Goal: Check status: Check status

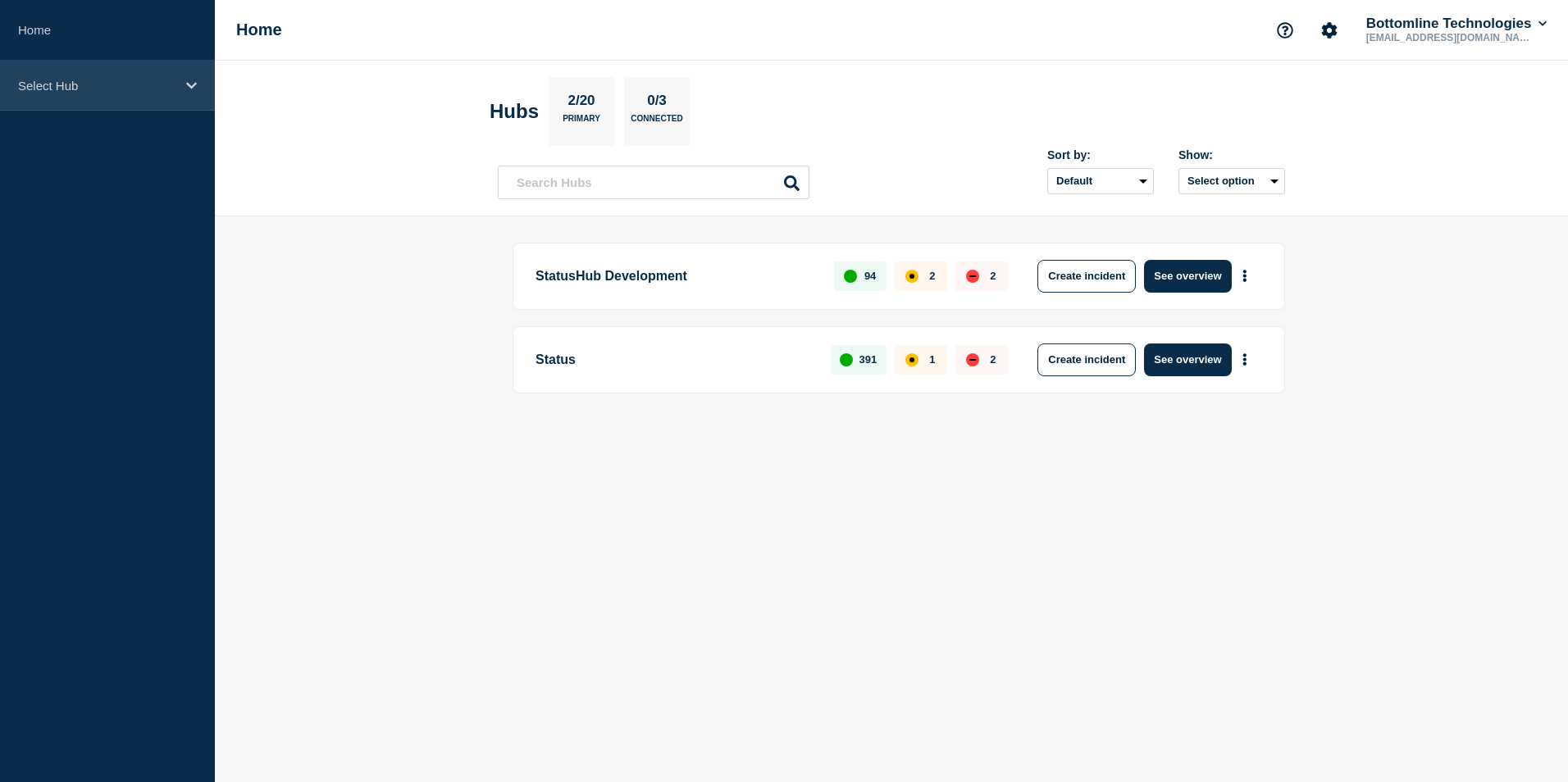
click at [182, 87] on div "Select Hub" at bounding box center [107, 85] width 215 height 50
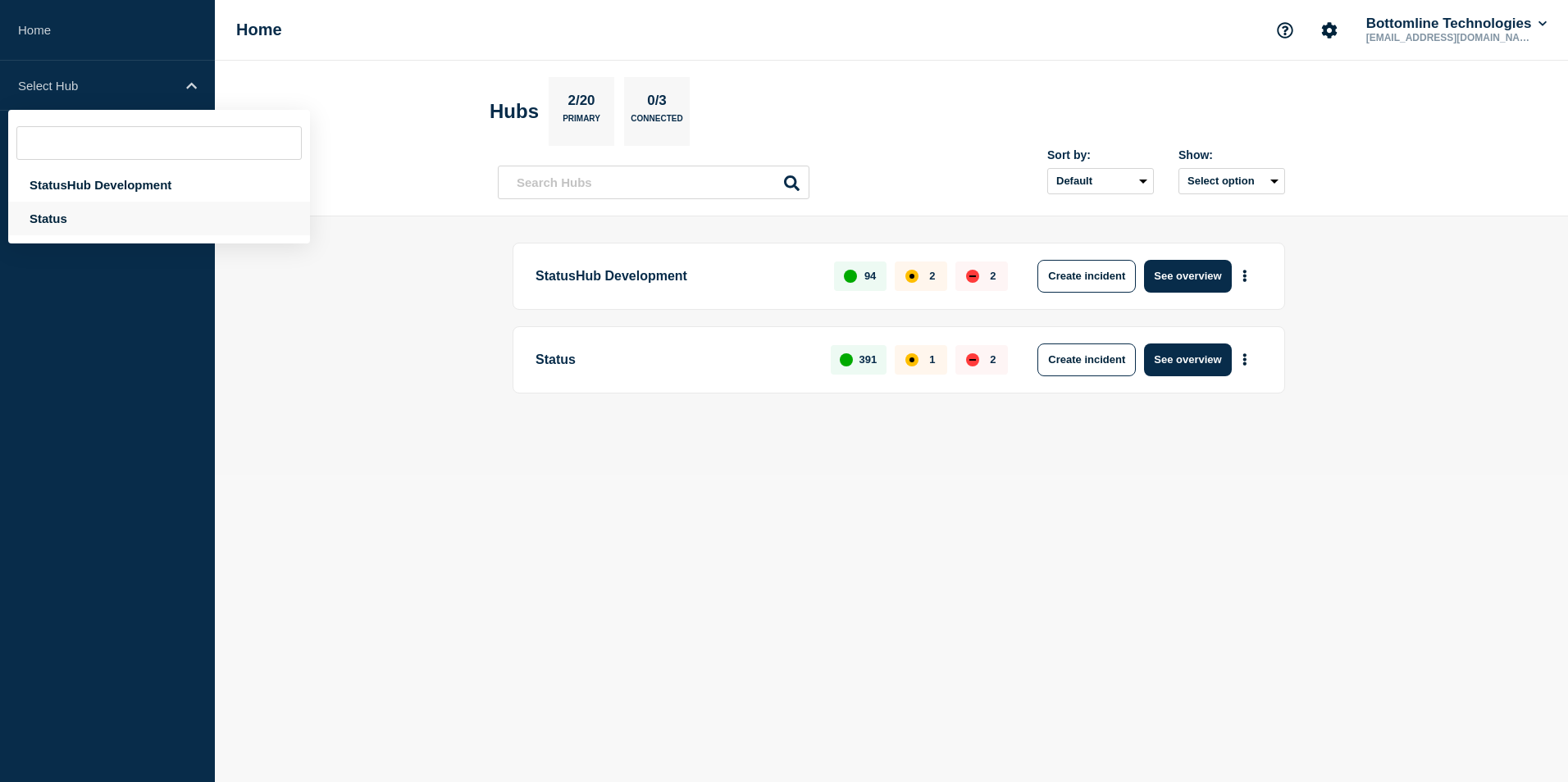
click at [153, 221] on div "Status" at bounding box center [159, 218] width 301 height 34
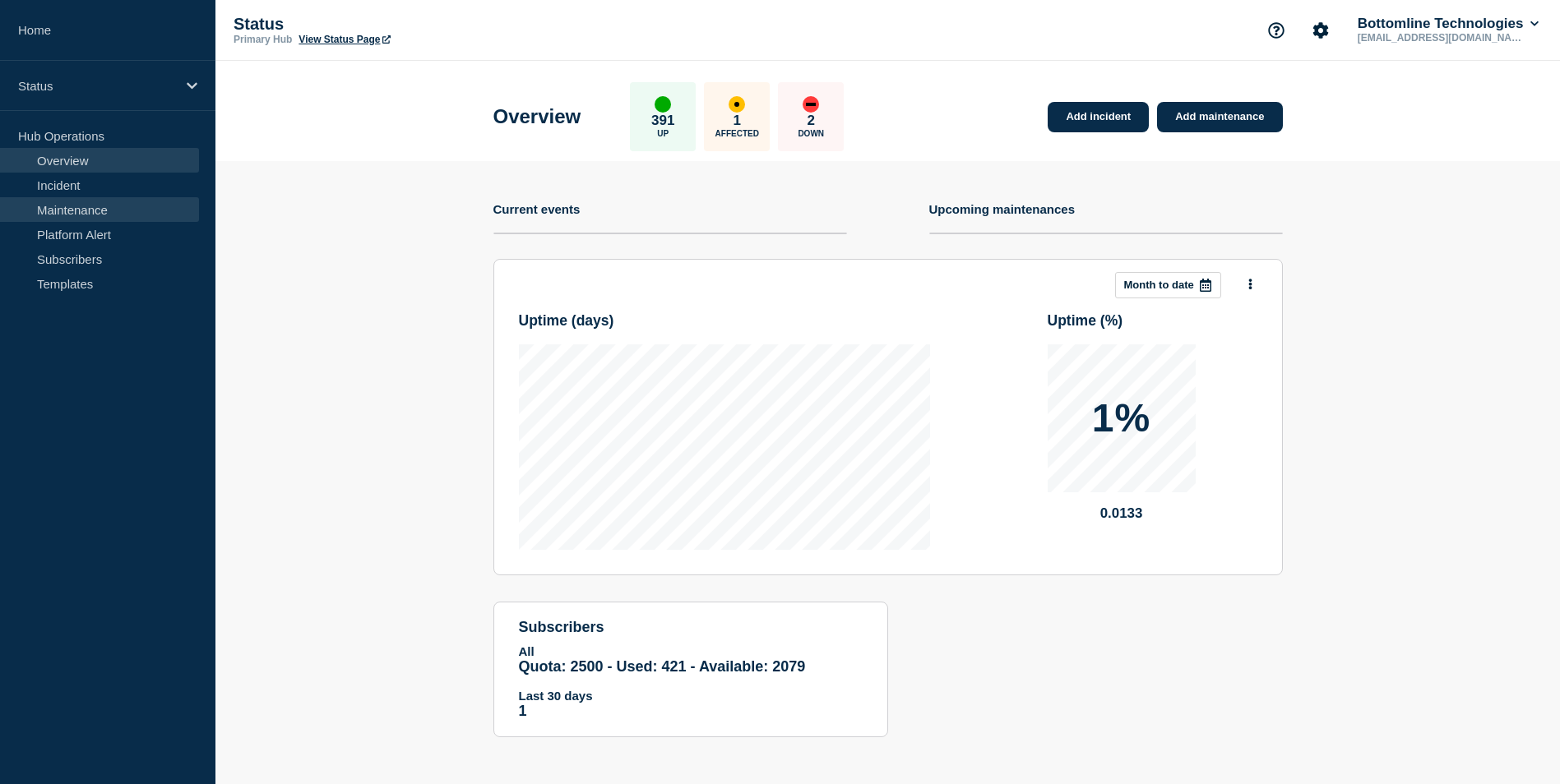
click at [151, 212] on link "Maintenance" at bounding box center [99, 210] width 199 height 25
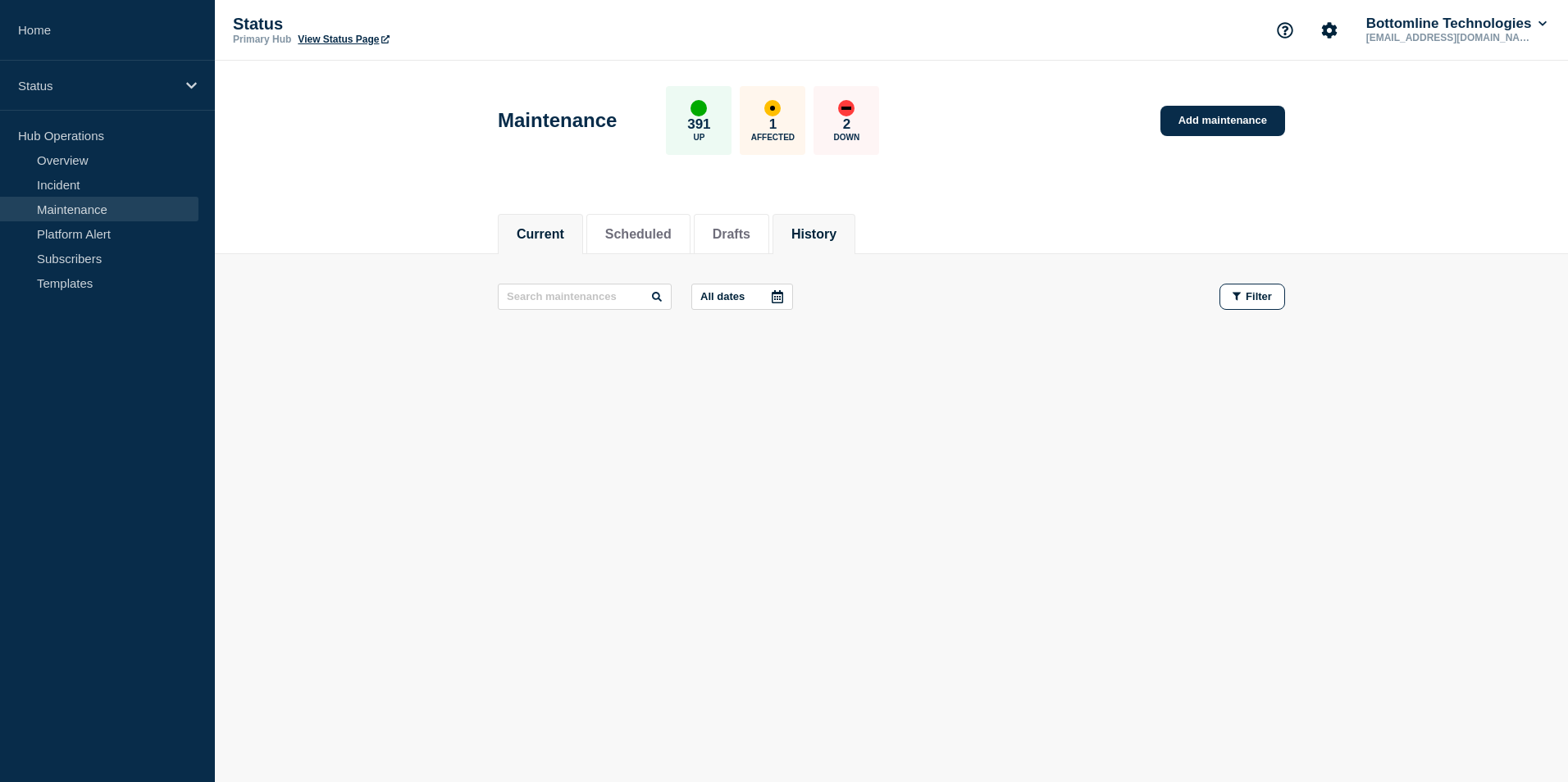
click at [836, 238] on button "History" at bounding box center [813, 234] width 45 height 14
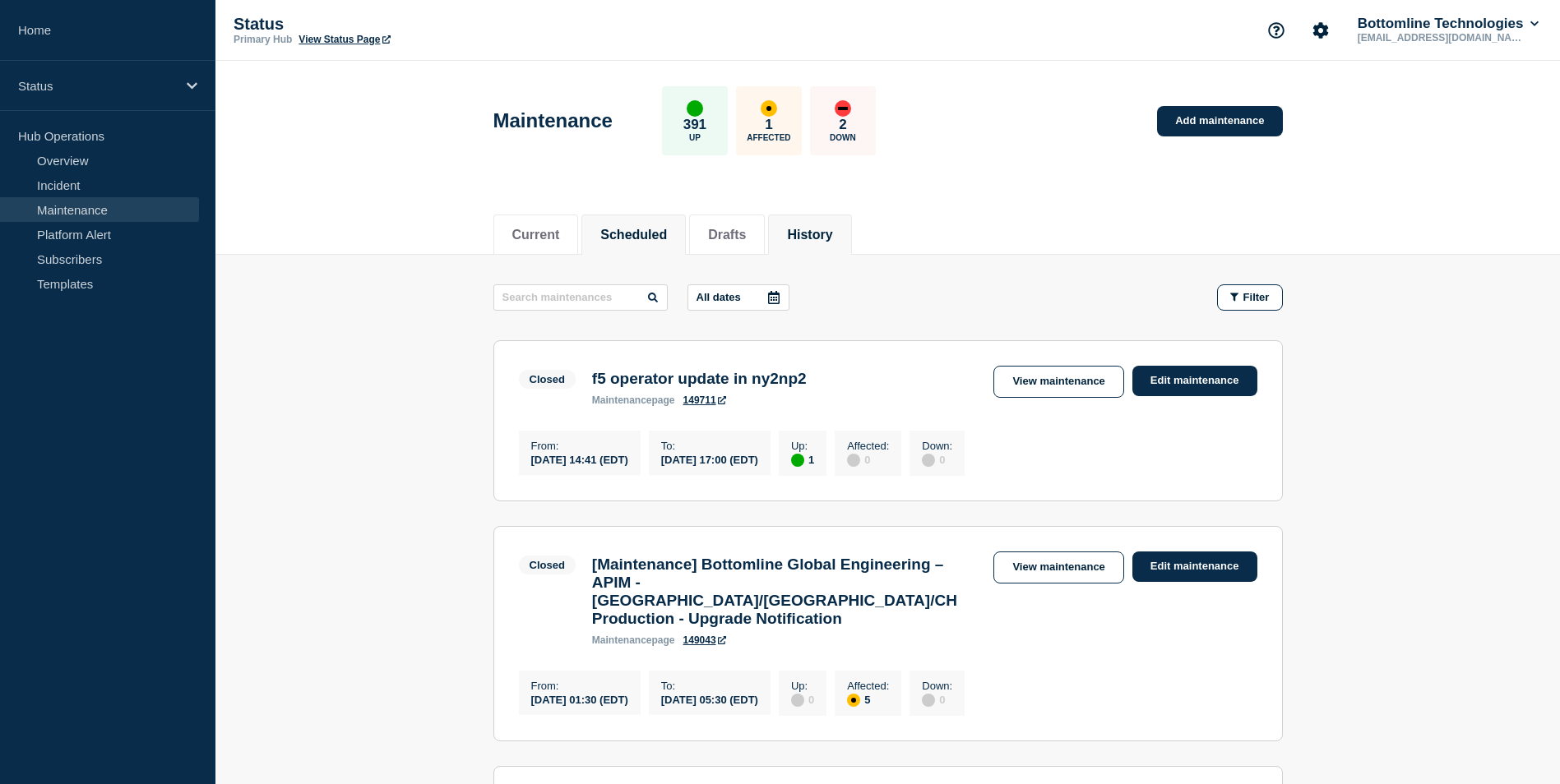
click at [655, 238] on button "Scheduled" at bounding box center [633, 235] width 66 height 14
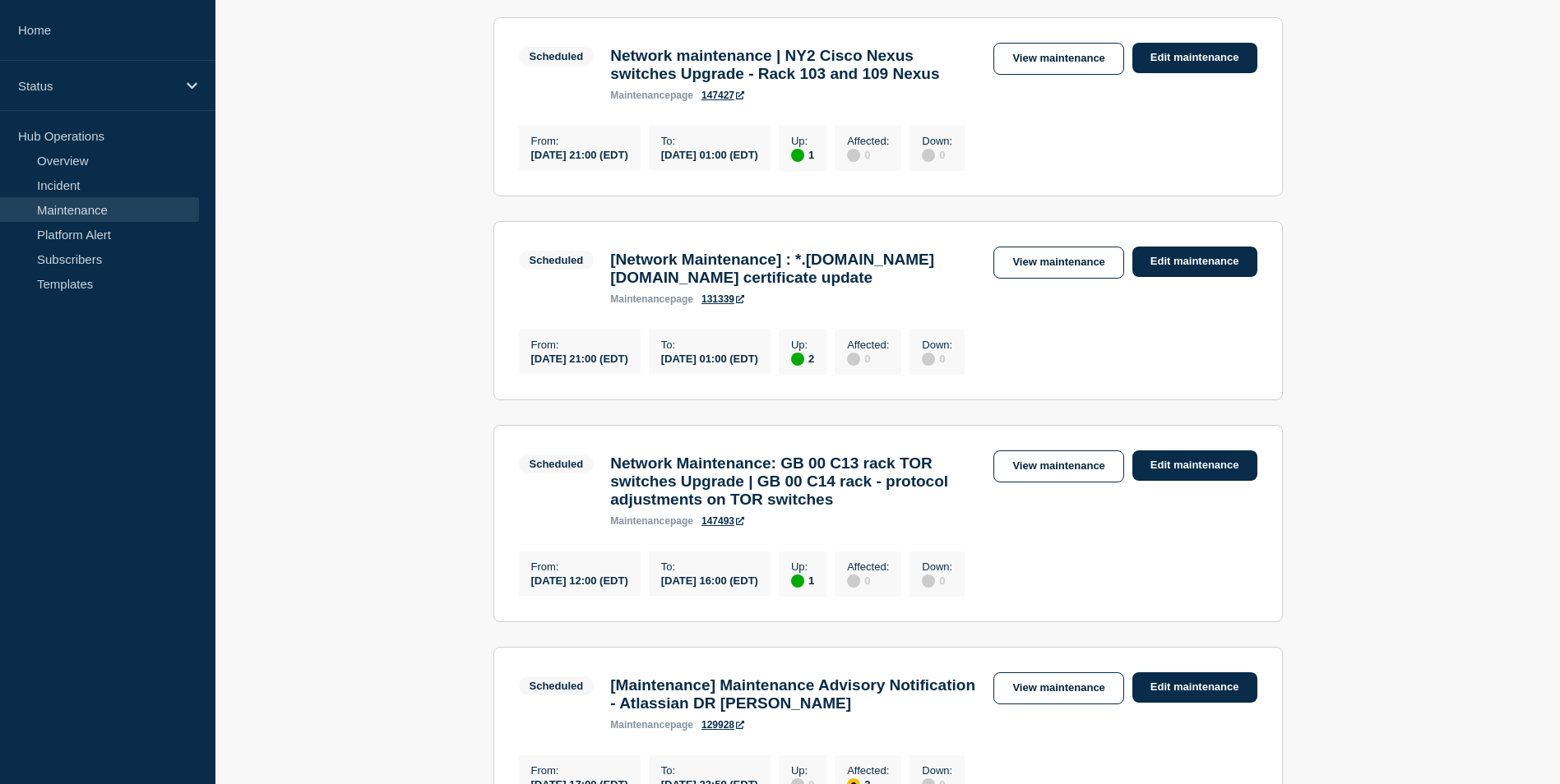
scroll to position [329, 0]
